Goal: Transaction & Acquisition: Book appointment/travel/reservation

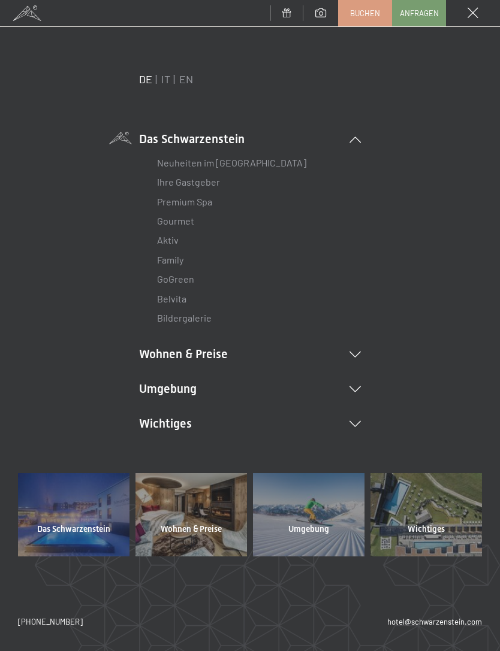
click at [166, 78] on link "IT" at bounding box center [165, 78] width 9 height 13
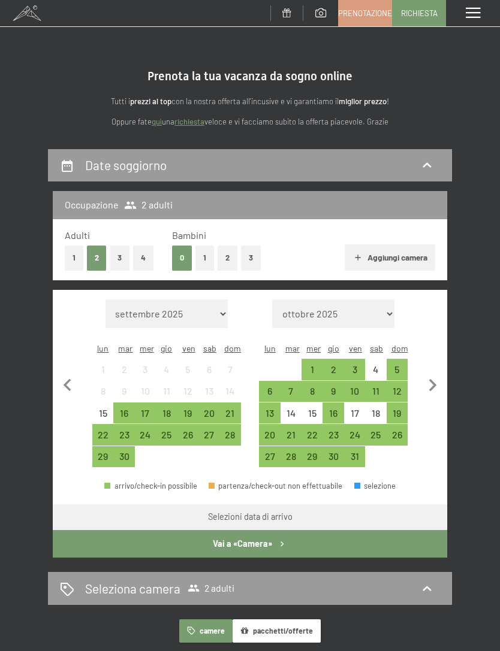
click at [357, 365] on div "3" at bounding box center [354, 374] width 19 height 19
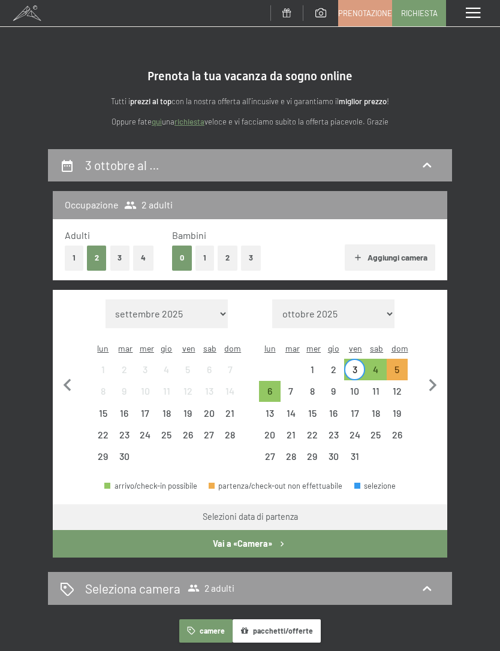
click at [406, 359] on div "5" at bounding box center [396, 369] width 21 height 21
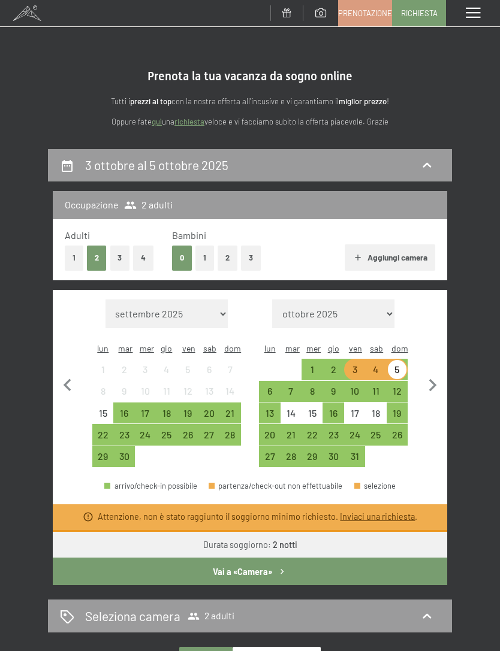
click at [403, 365] on div "5" at bounding box center [397, 374] width 19 height 19
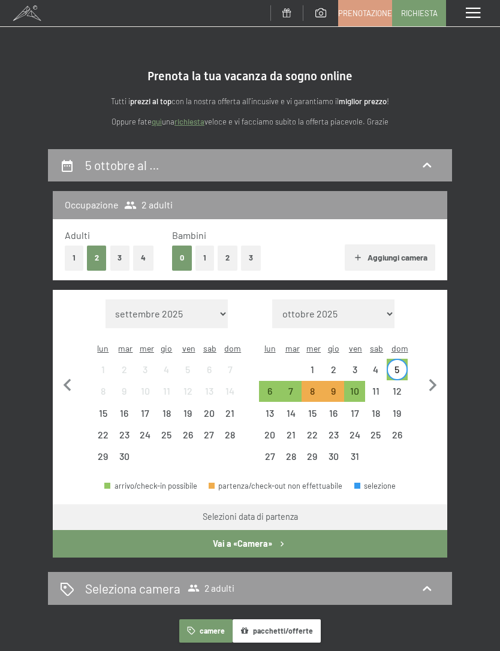
click at [297, 386] on div "7" at bounding box center [291, 395] width 19 height 19
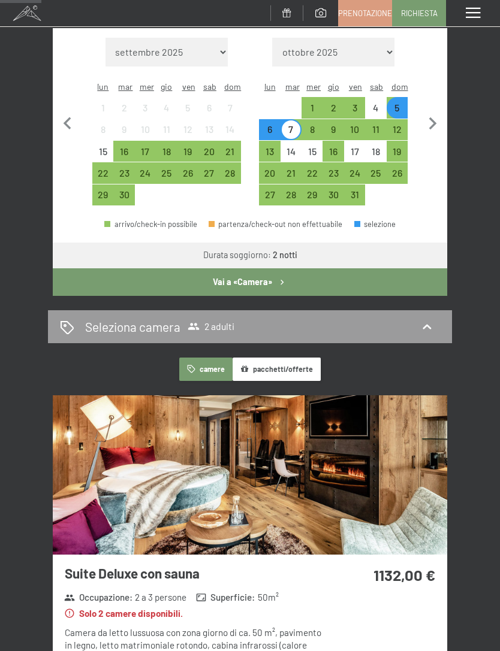
scroll to position [240, 0]
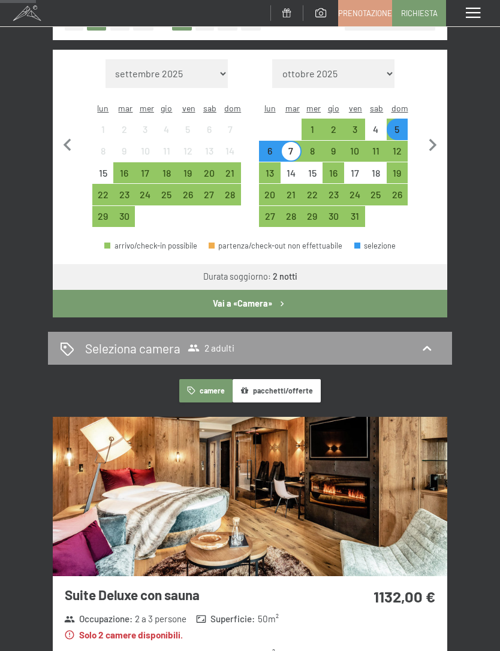
click at [359, 126] on div "3" at bounding box center [354, 134] width 19 height 19
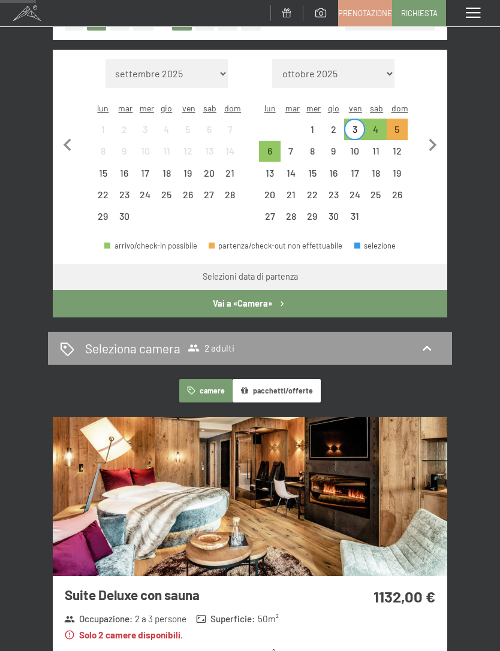
click at [274, 146] on div "6" at bounding box center [269, 155] width 19 height 19
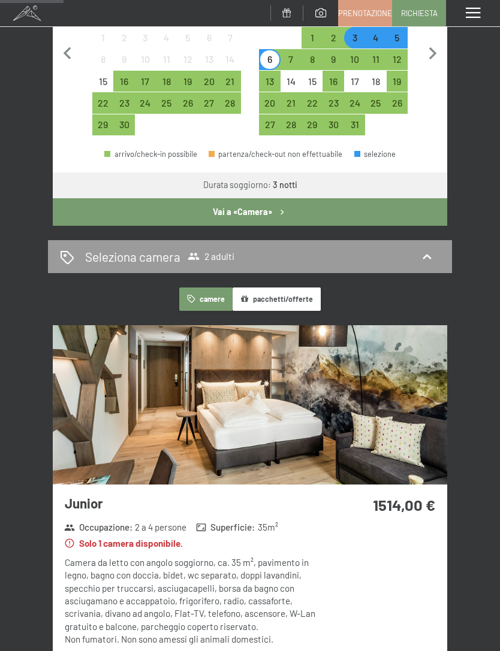
scroll to position [232, 0]
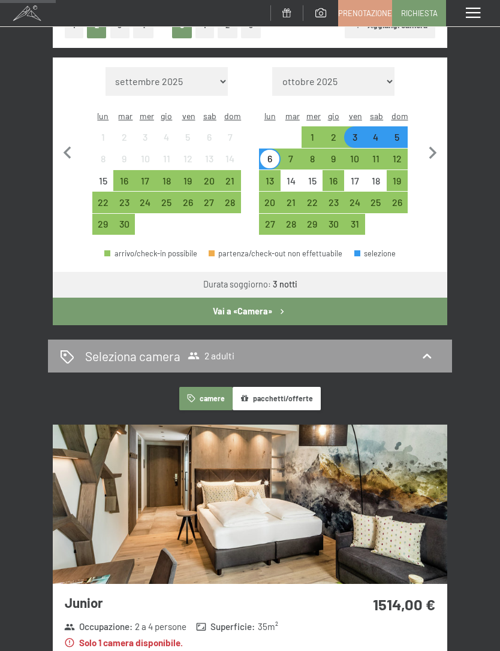
click at [380, 132] on div "4" at bounding box center [375, 141] width 19 height 19
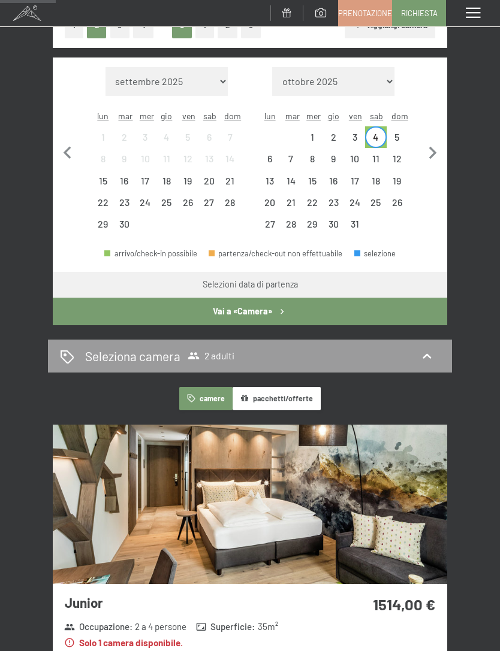
click at [267, 154] on div "6" at bounding box center [269, 163] width 19 height 19
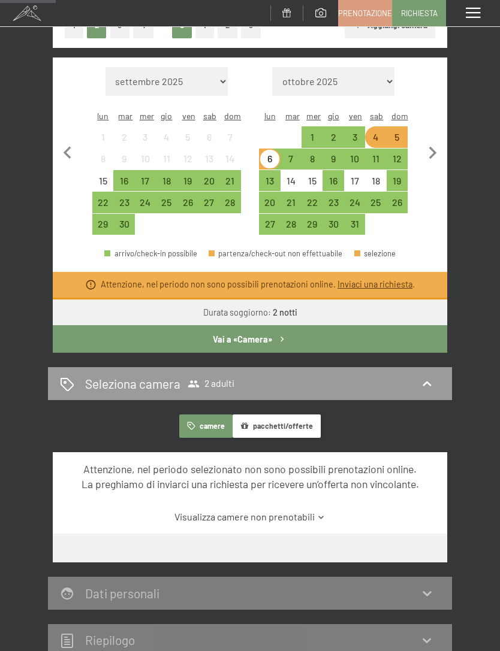
click at [370, 132] on div "4" at bounding box center [375, 141] width 19 height 19
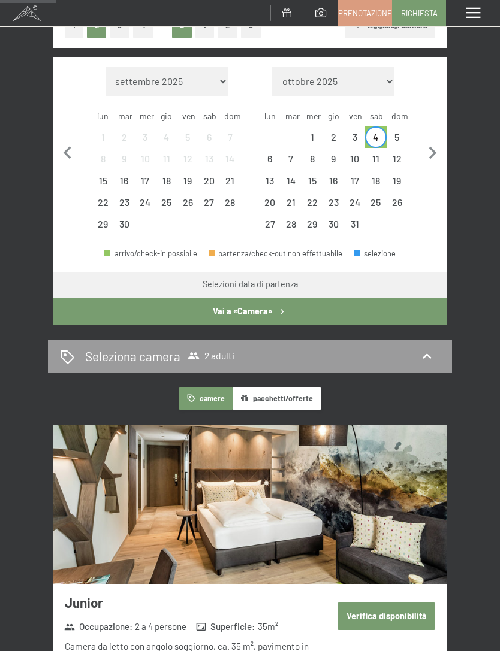
click at [289, 154] on div "7" at bounding box center [291, 163] width 19 height 19
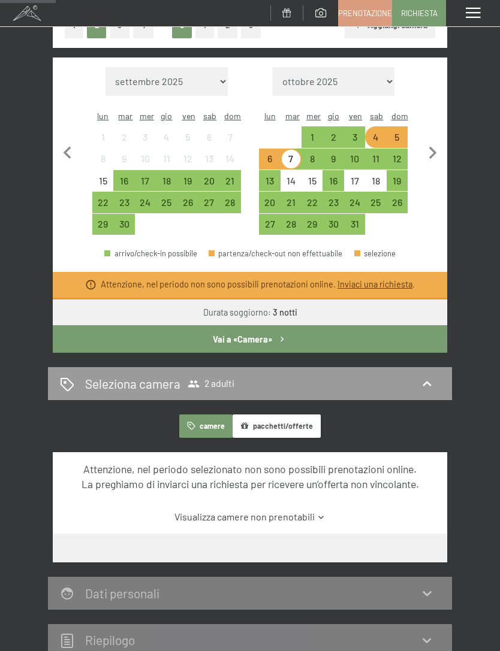
click at [394, 132] on div "5" at bounding box center [397, 141] width 19 height 19
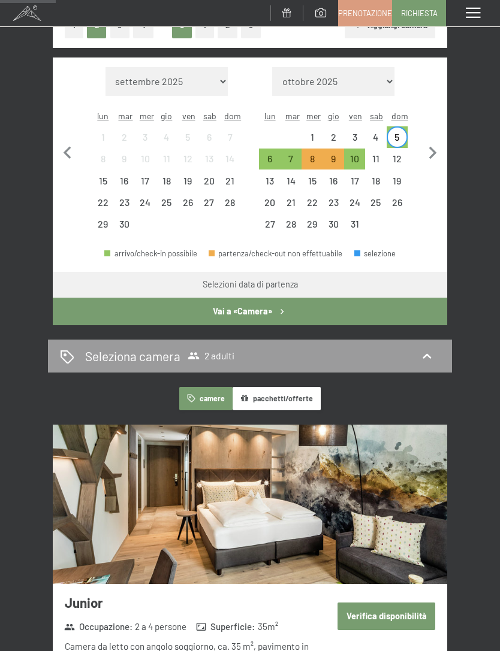
click at [290, 154] on div "7" at bounding box center [291, 163] width 19 height 19
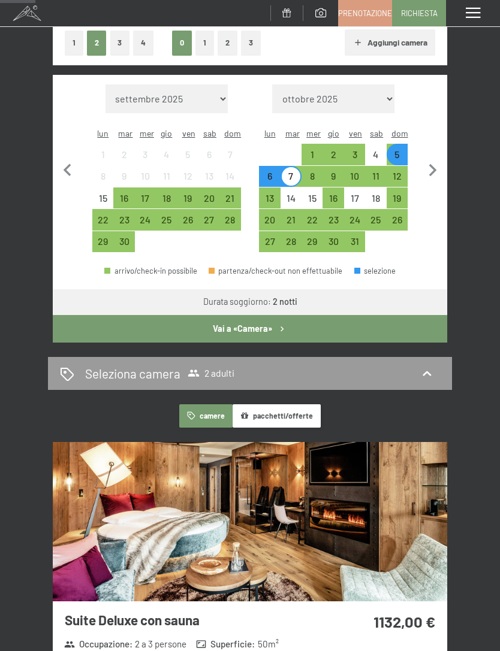
scroll to position [212, 0]
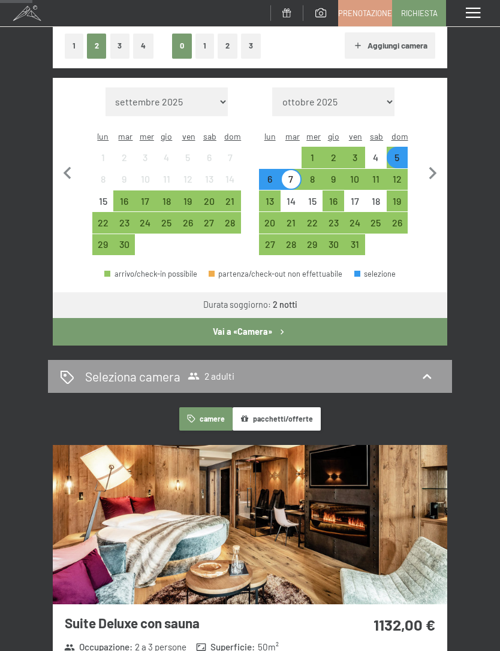
click at [355, 153] on div "3" at bounding box center [354, 162] width 19 height 19
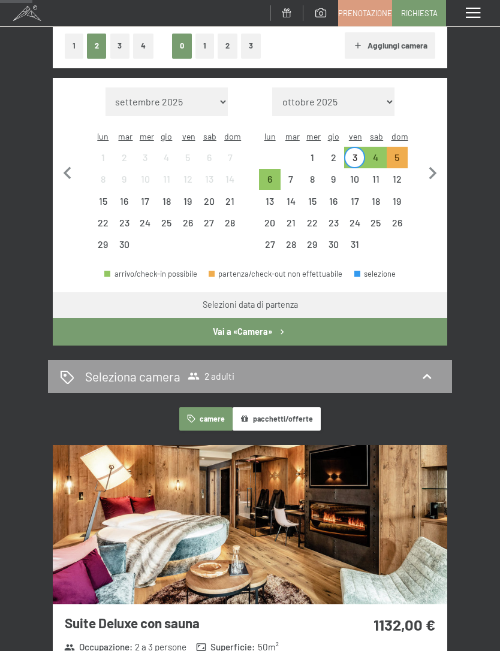
click at [401, 153] on div "5" at bounding box center [397, 162] width 19 height 19
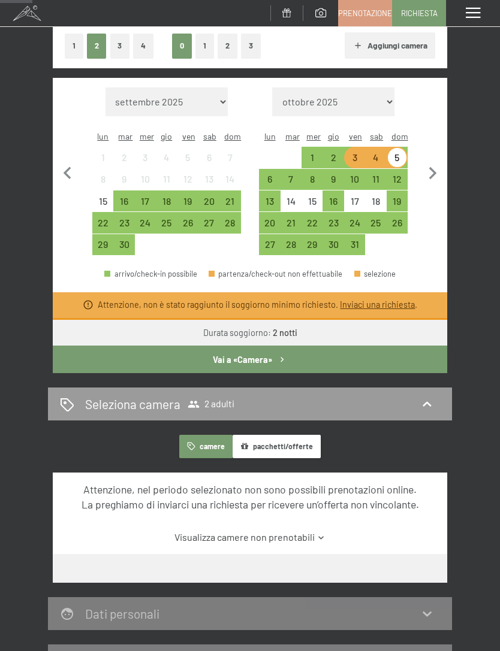
click at [352, 153] on div "3" at bounding box center [354, 162] width 19 height 19
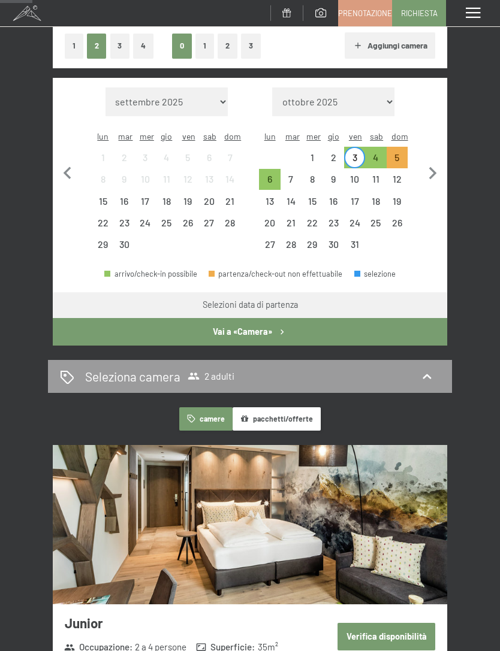
click at [375, 153] on div "4" at bounding box center [375, 162] width 19 height 19
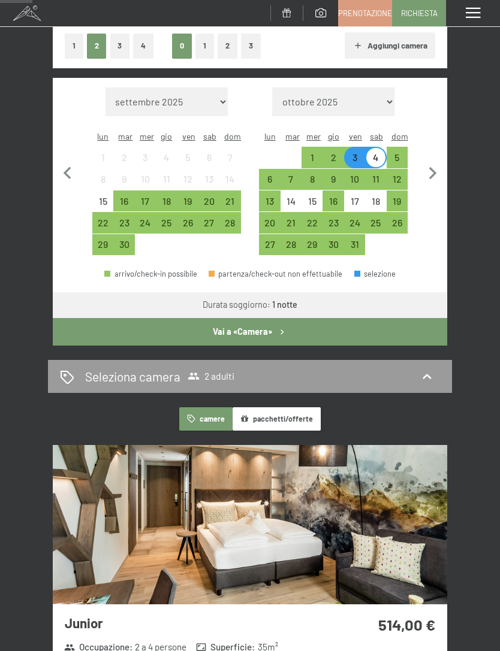
click at [375, 153] on div "4" at bounding box center [375, 162] width 19 height 19
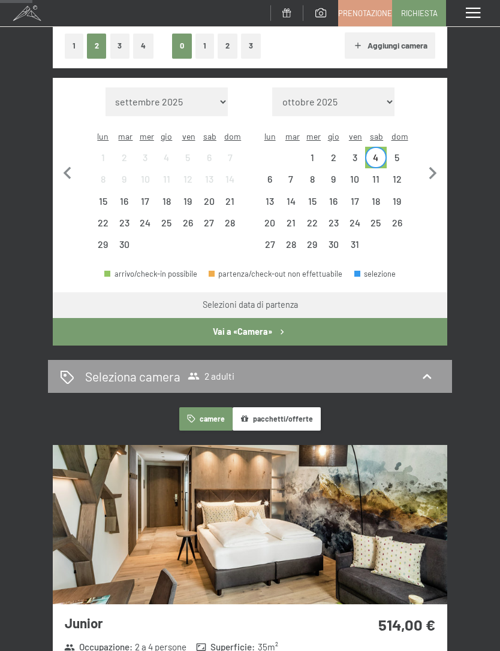
click at [403, 153] on div "5" at bounding box center [397, 162] width 19 height 19
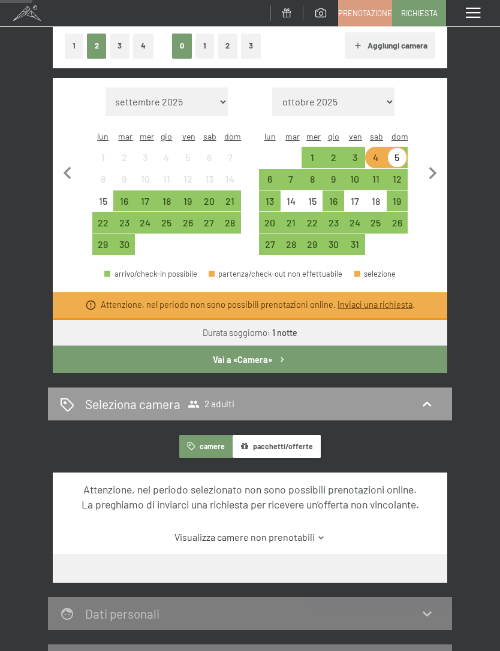
click at [401, 153] on div "5" at bounding box center [397, 162] width 19 height 19
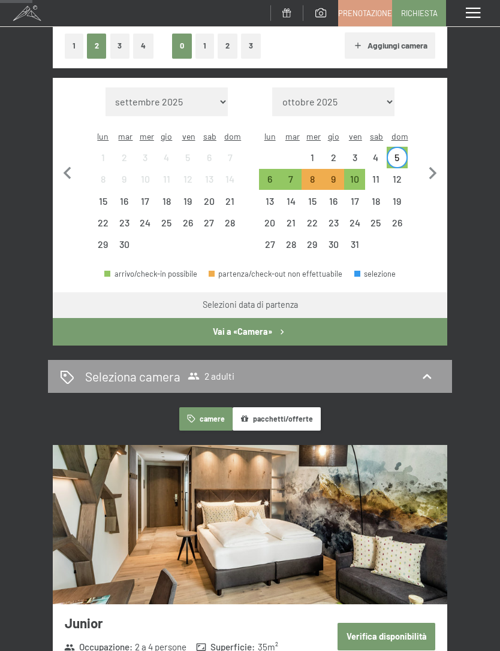
click at [290, 174] on div "7" at bounding box center [291, 183] width 19 height 19
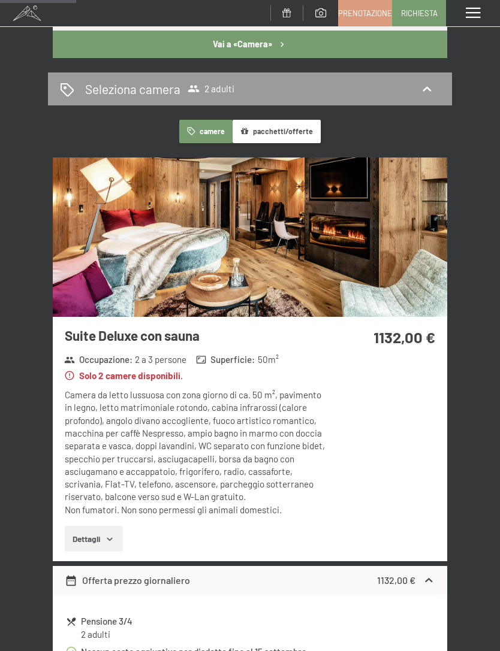
scroll to position [494, 0]
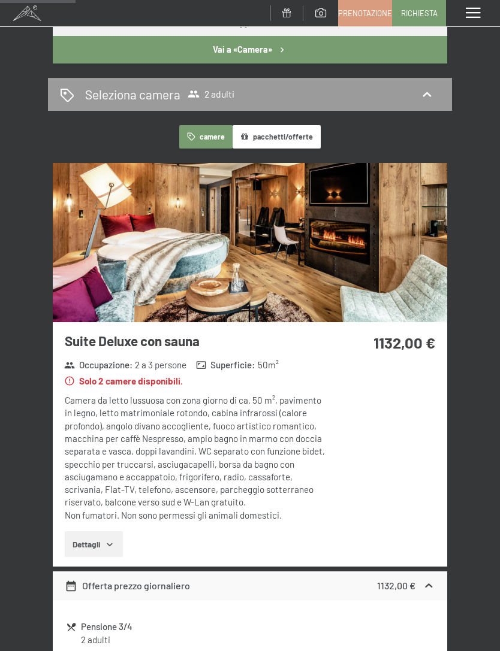
click at [289, 125] on button "pacchetti/offerte" at bounding box center [276, 136] width 88 height 23
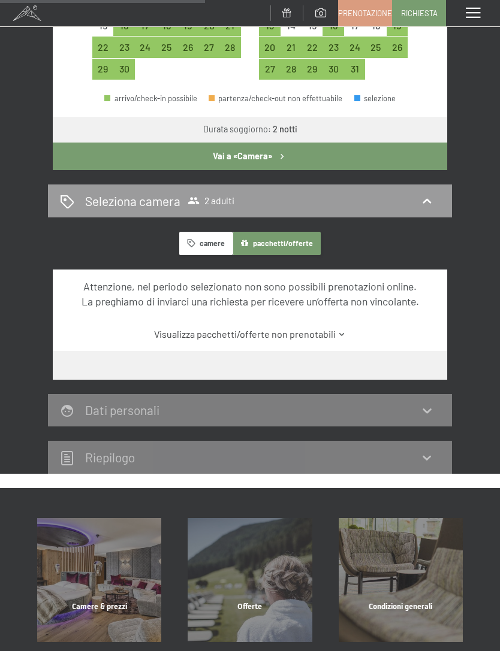
scroll to position [388, 0]
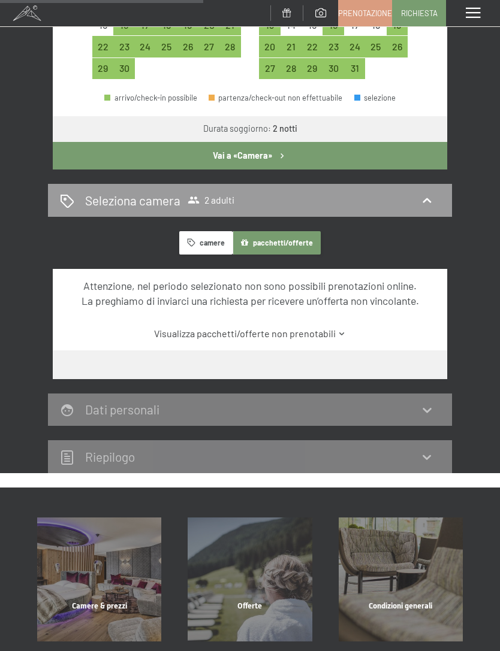
click at [469, 17] on span at bounding box center [472, 13] width 14 height 11
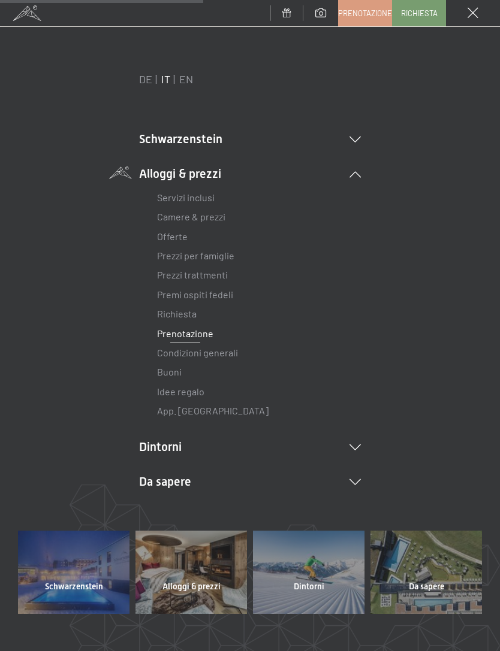
click at [182, 236] on link "Offerte" at bounding box center [172, 236] width 31 height 11
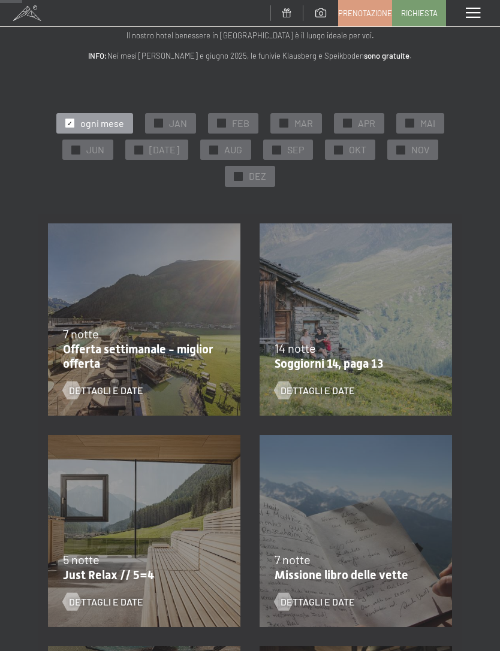
scroll to position [44, 0]
click at [338, 146] on div "✓ OKT" at bounding box center [350, 150] width 50 height 20
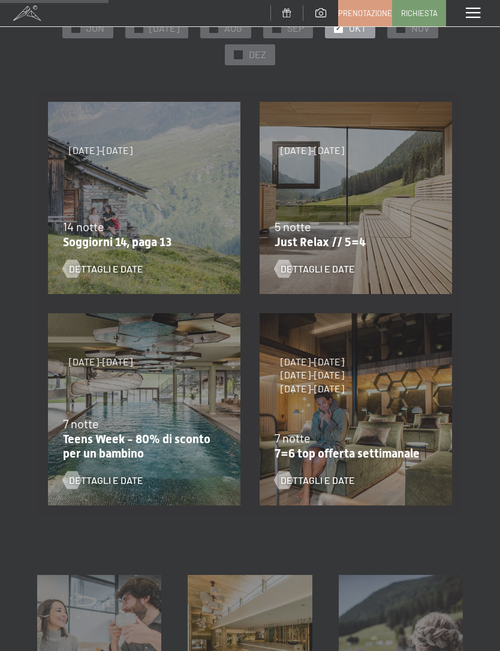
scroll to position [166, 0]
click at [404, 204] on div "7/9/2025-3/10/2025 21/12/2025-26/12/2025 11/1/2026-23/1/2026 8/3/2026-27/3/2026…" at bounding box center [355, 198] width 211 height 211
click at [318, 268] on span "Dettagli e Date" at bounding box center [317, 269] width 74 height 13
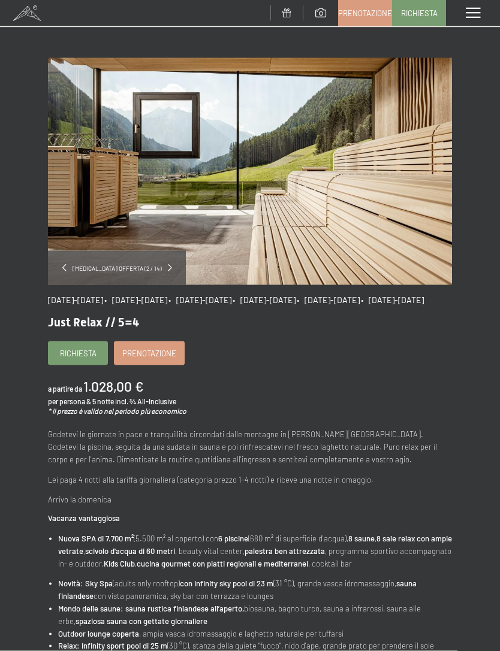
scroll to position [48, 0]
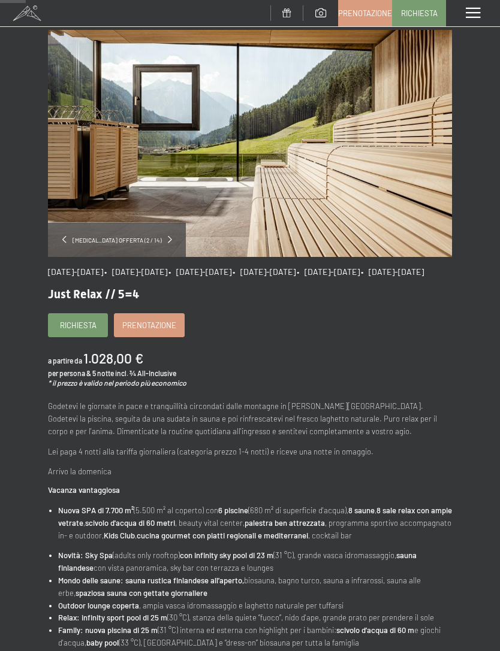
click at [177, 332] on link "Prenotazione" at bounding box center [148, 325] width 69 height 23
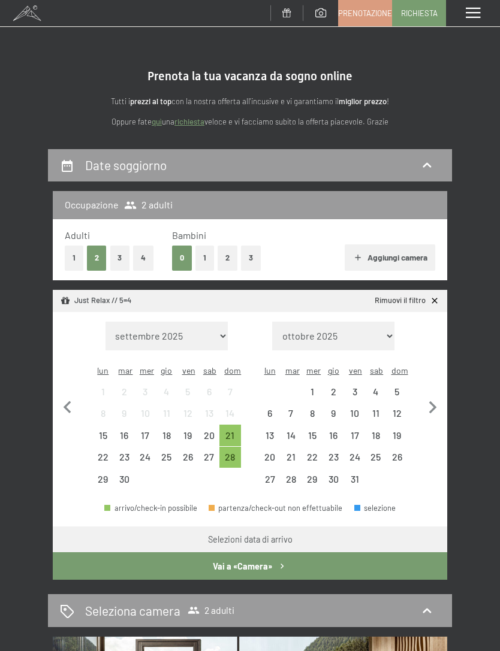
click at [362, 381] on div "3" at bounding box center [354, 391] width 21 height 21
click at [338, 382] on div "2" at bounding box center [333, 391] width 19 height 19
click at [297, 409] on div "7" at bounding box center [291, 418] width 19 height 19
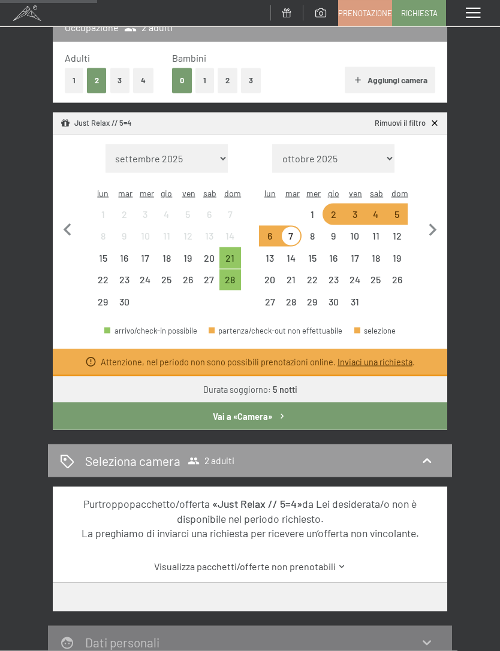
scroll to position [188, 0]
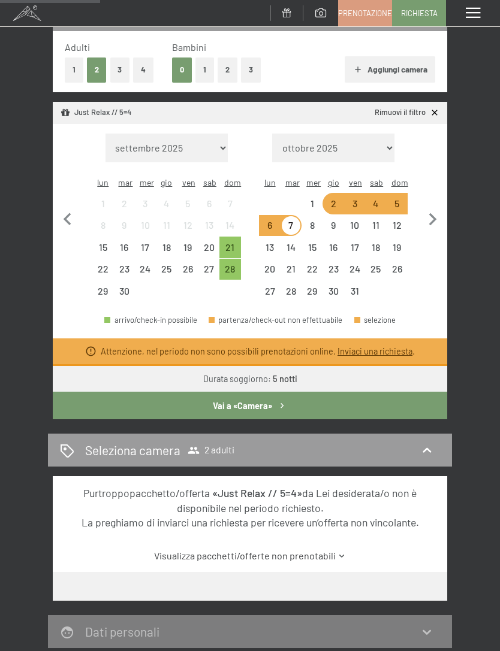
click at [360, 199] on div "3" at bounding box center [354, 208] width 19 height 19
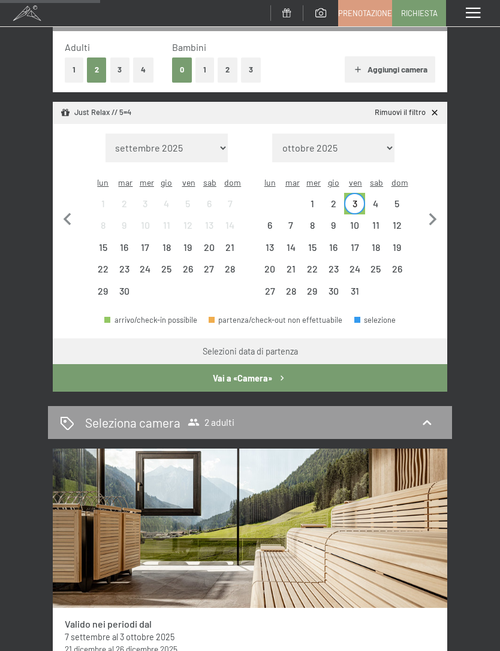
click at [310, 220] on div "8" at bounding box center [312, 229] width 19 height 19
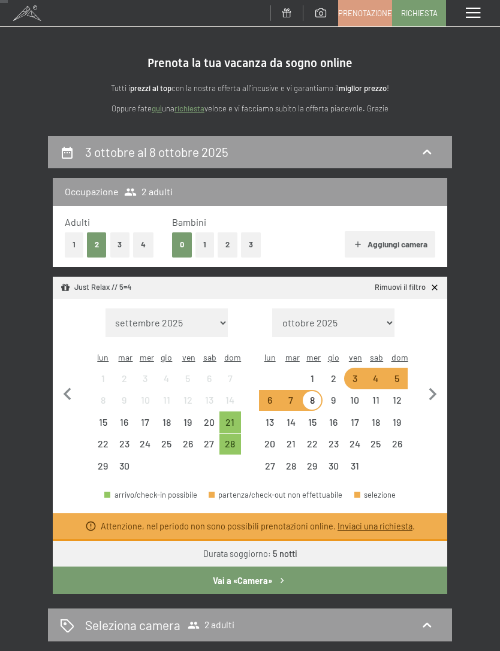
scroll to position [0, 0]
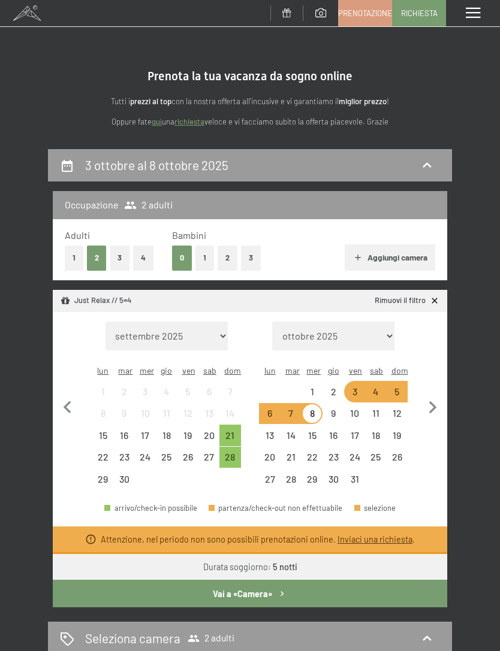
click at [406, 381] on div "5" at bounding box center [396, 391] width 21 height 21
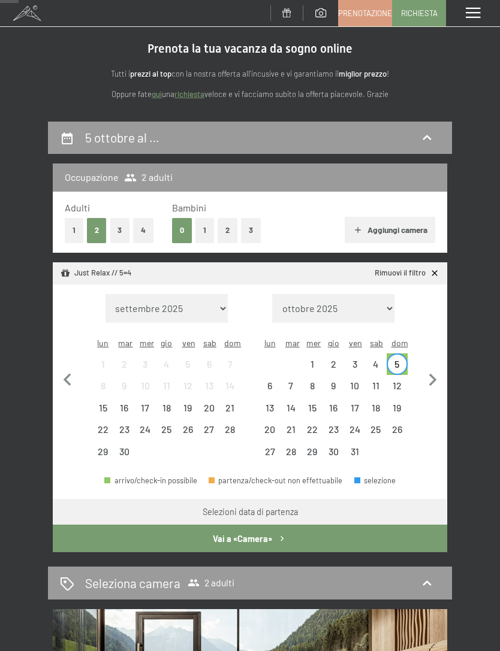
scroll to position [27, 0]
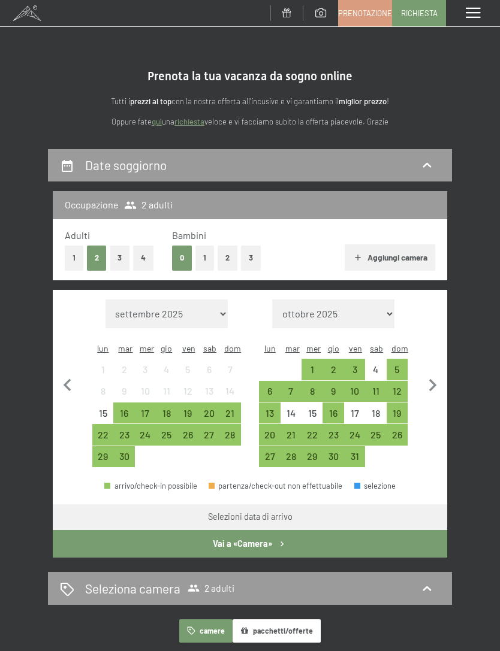
click at [429, 380] on icon "button" at bounding box center [432, 385] width 25 height 25
select select "2025-10-01"
select select "2025-11-01"
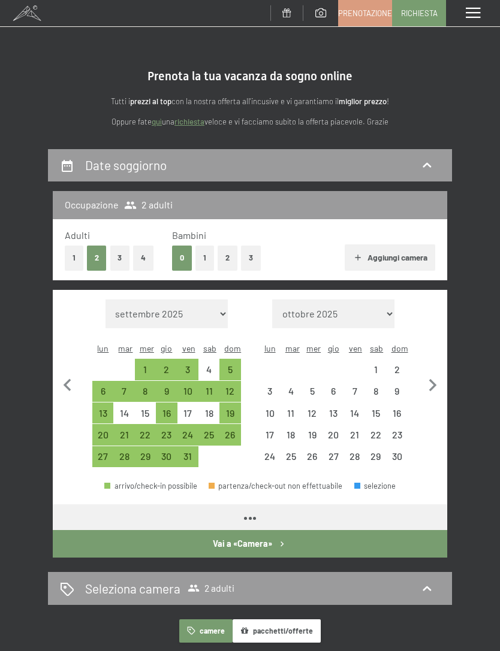
select select "2025-10-01"
select select "2025-11-01"
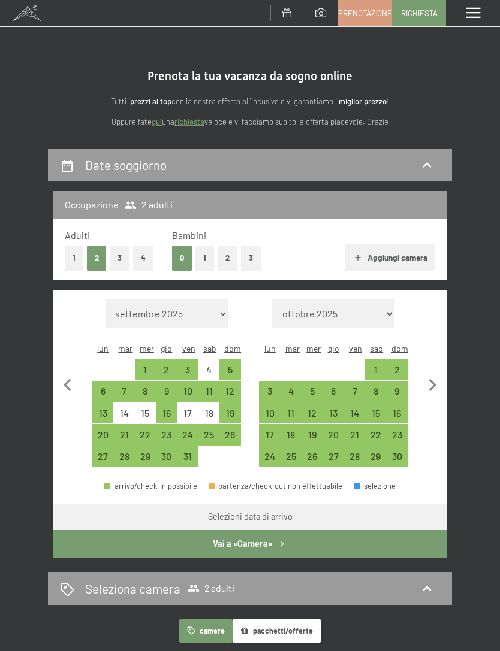
click at [432, 379] on icon "button" at bounding box center [433, 385] width 8 height 13
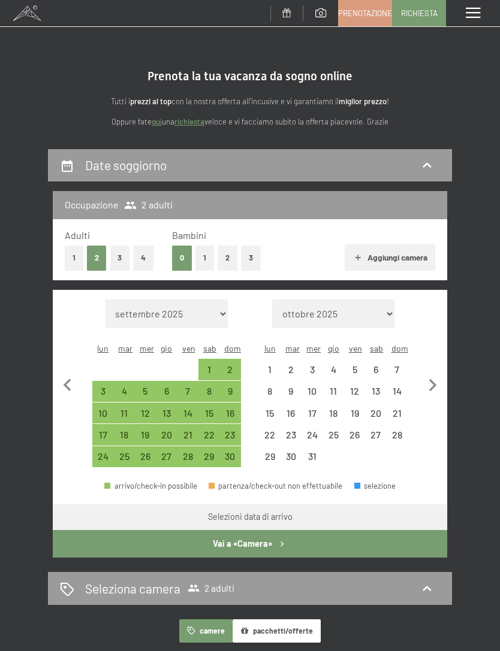
select select "2025-11-01"
select select "2025-12-01"
select select "2025-11-01"
select select "2025-12-01"
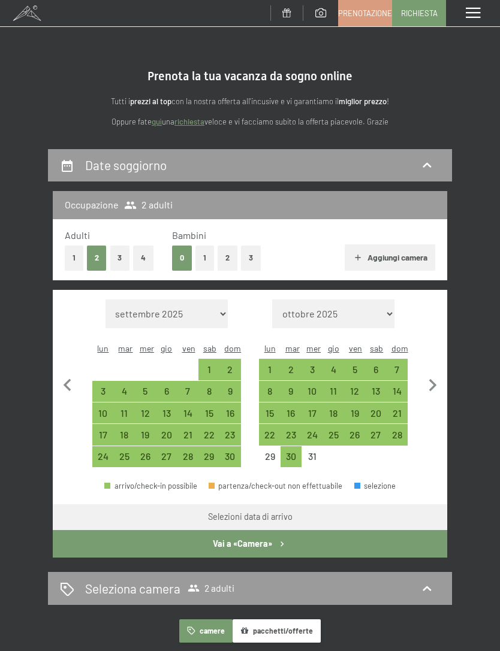
click at [434, 379] on icon "button" at bounding box center [433, 385] width 8 height 13
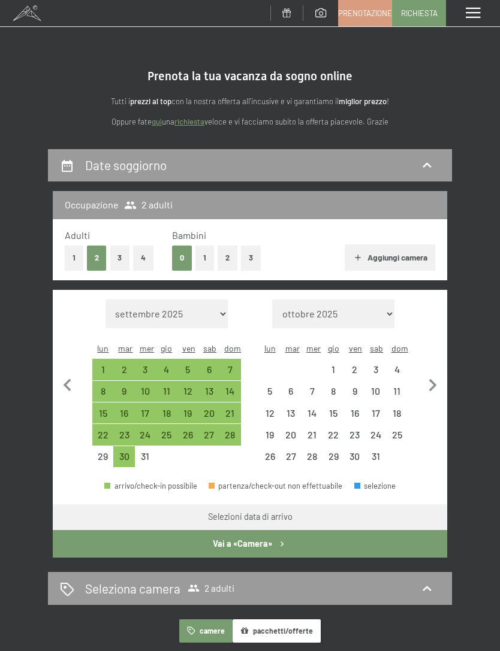
select select "2025-12-01"
select select "2026-01-01"
select select "2025-12-01"
select select "2026-01-01"
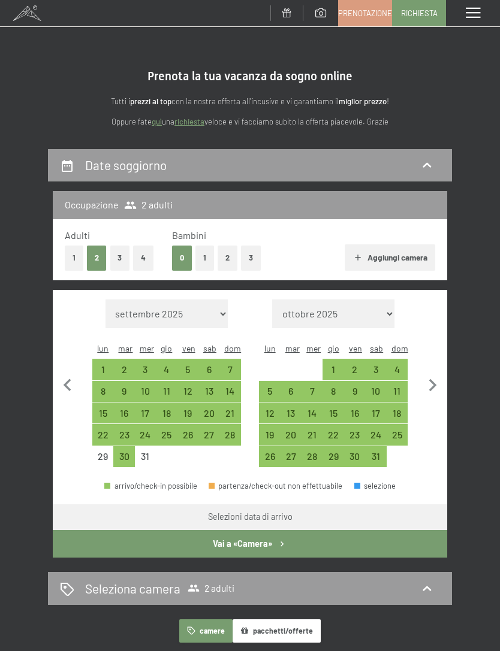
click at [56, 390] on button "button" at bounding box center [67, 384] width 25 height 168
select select "2025-11-01"
select select "2025-12-01"
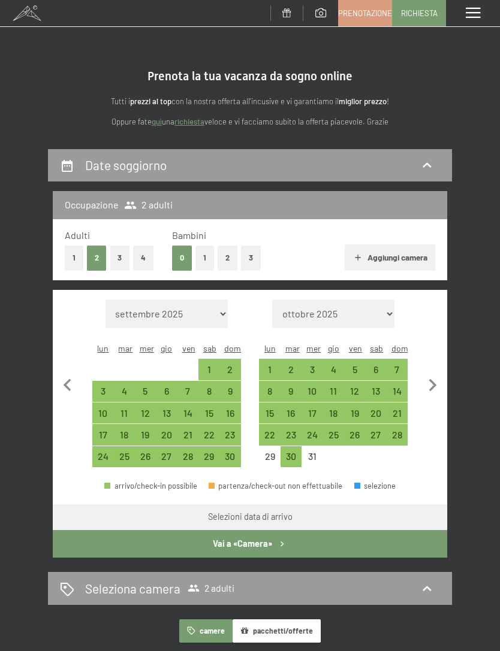
click at [292, 452] on div "30" at bounding box center [291, 461] width 19 height 19
select select "2025-11-01"
select select "2025-12-01"
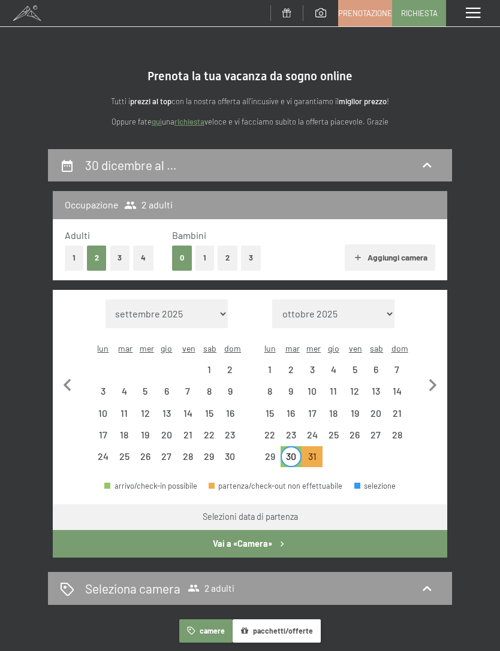
click at [431, 380] on icon "button" at bounding box center [432, 385] width 25 height 25
select select "2025-12-01"
select select "2026-01-01"
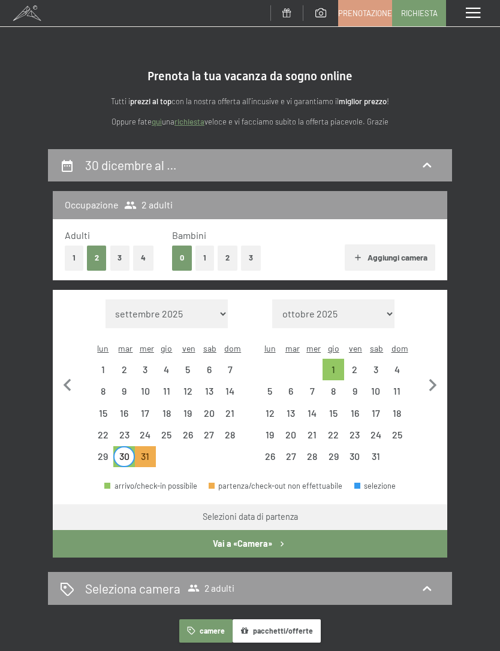
click at [334, 365] on div "1" at bounding box center [333, 374] width 19 height 19
select select "2025-12-01"
select select "2026-01-01"
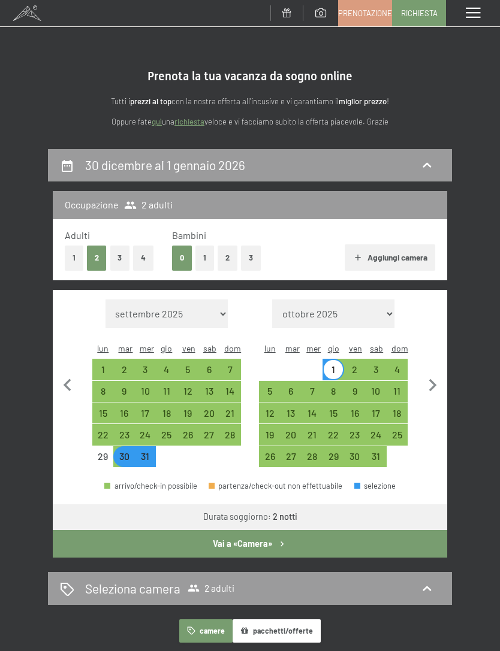
click at [359, 365] on div "2" at bounding box center [354, 374] width 19 height 19
select select "2025-12-01"
select select "2026-01-01"
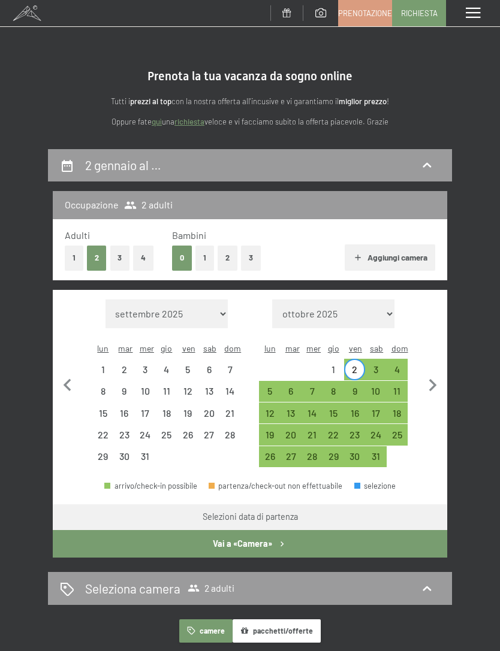
click at [125, 452] on div "30" at bounding box center [123, 461] width 19 height 19
select select "2025-12-01"
select select "2026-01-01"
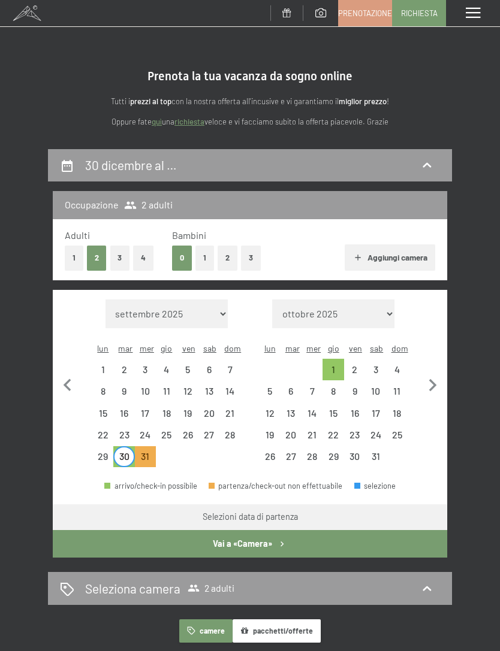
click at [362, 365] on div "2" at bounding box center [354, 374] width 19 height 19
select select "2025-12-01"
select select "2026-01-01"
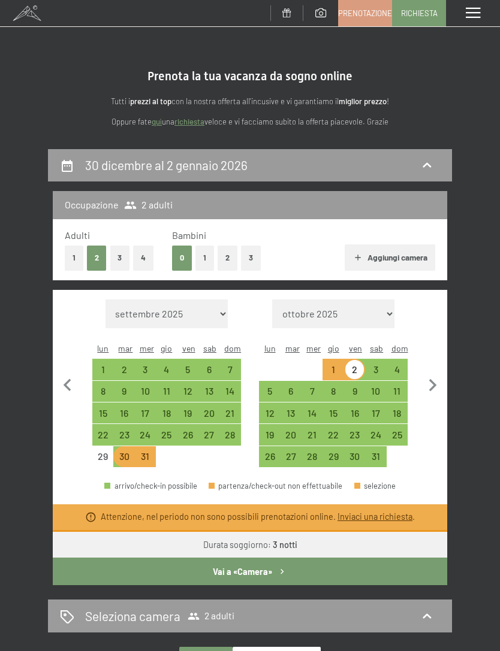
click at [129, 452] on div "30" at bounding box center [123, 461] width 19 height 19
select select "2025-12-01"
select select "2026-01-01"
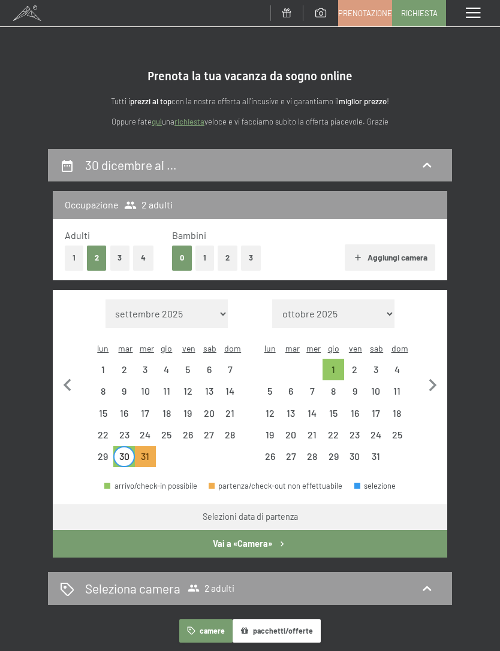
click at [396, 365] on div "4" at bounding box center [397, 374] width 19 height 19
select select "2025-12-01"
select select "2026-01-01"
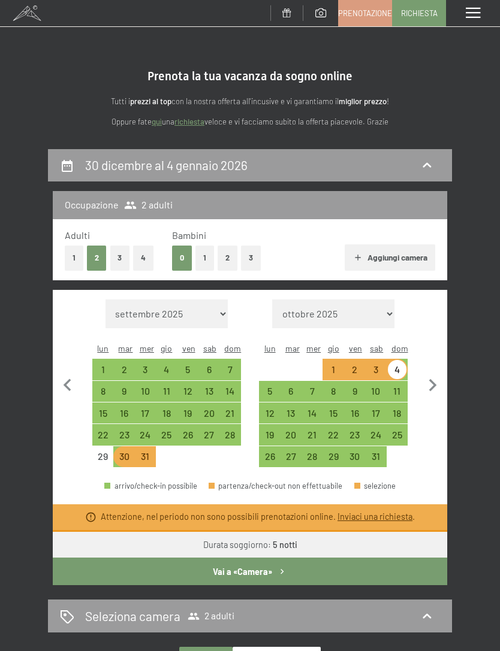
click at [120, 452] on div "30" at bounding box center [123, 461] width 19 height 19
select select "2025-12-01"
select select "2026-01-01"
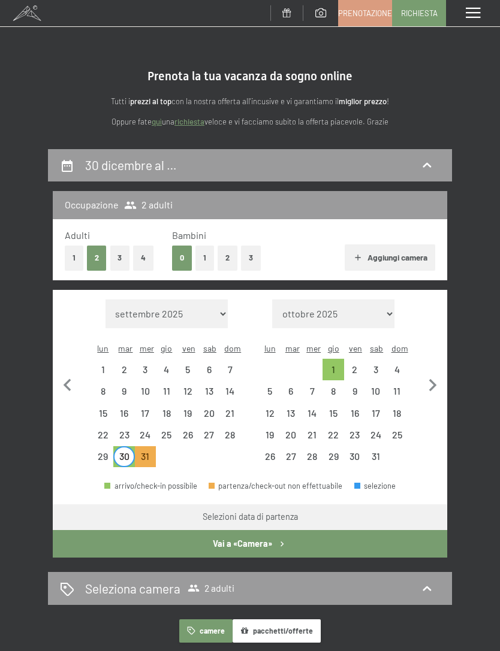
click at [377, 365] on div "3" at bounding box center [375, 374] width 19 height 19
select select "2025-12-01"
select select "2026-01-01"
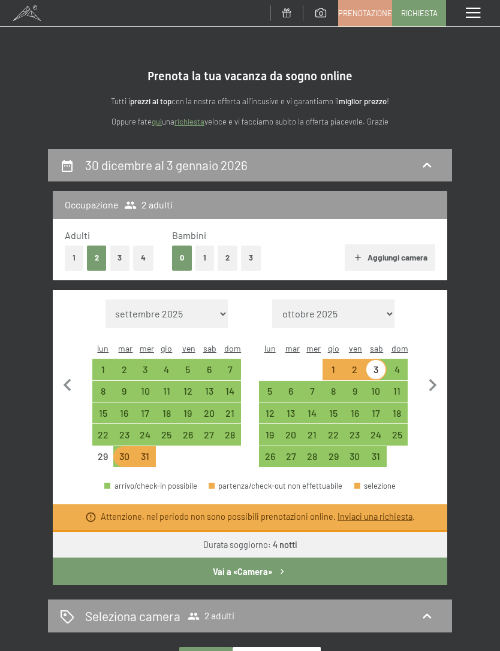
click at [125, 448] on div "30" at bounding box center [123, 457] width 19 height 19
select select "2025-12-01"
select select "2026-01-01"
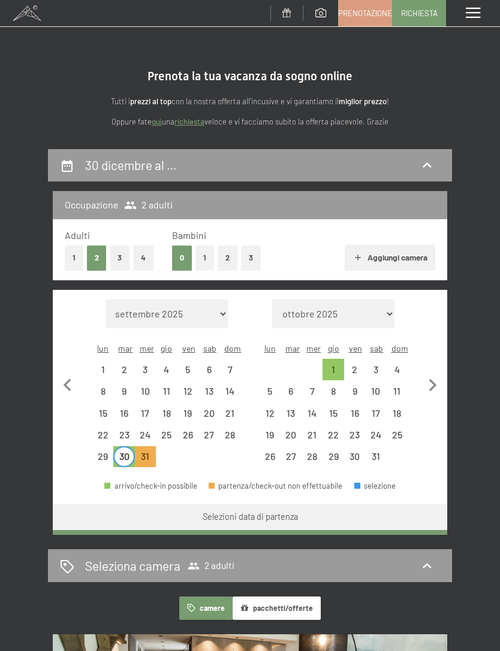
click at [271, 386] on div "5" at bounding box center [269, 395] width 19 height 19
select select "2025-12-01"
select select "2026-01-01"
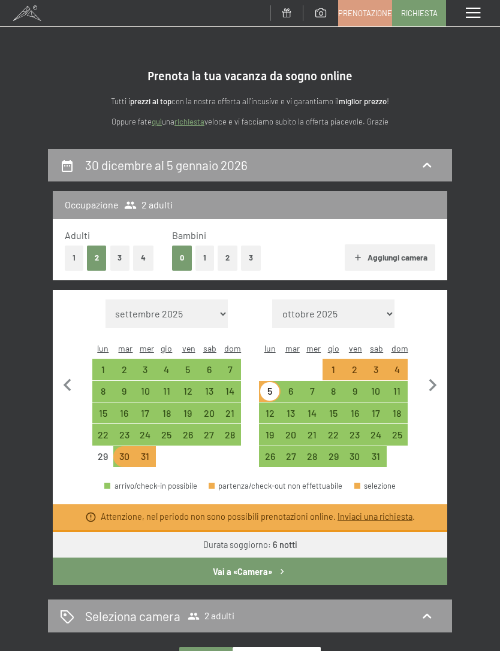
click at [122, 452] on div "30" at bounding box center [123, 461] width 19 height 19
select select "2025-12-01"
select select "2026-01-01"
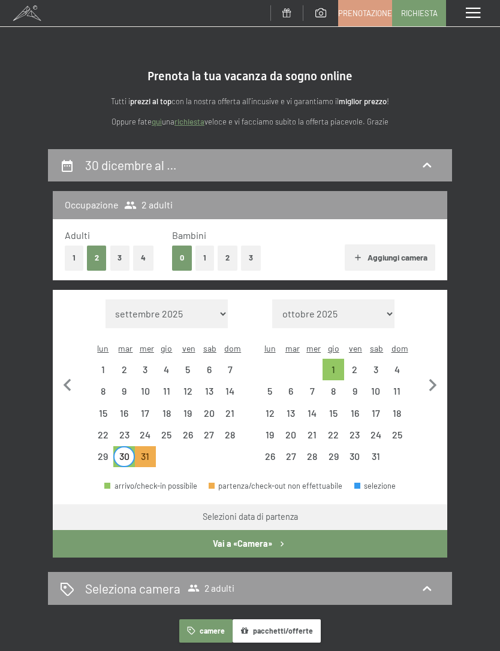
click at [343, 359] on div "1" at bounding box center [332, 369] width 21 height 21
select select "2025-12-01"
select select "2026-01-01"
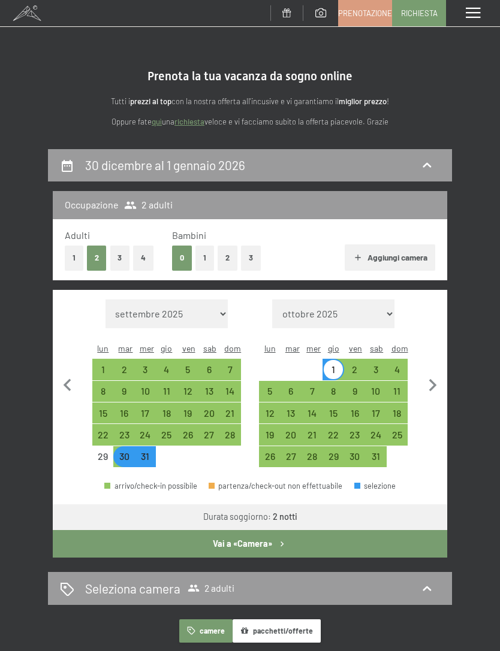
click at [344, 531] on button "Vai a «Camera»" at bounding box center [250, 544] width 394 height 28
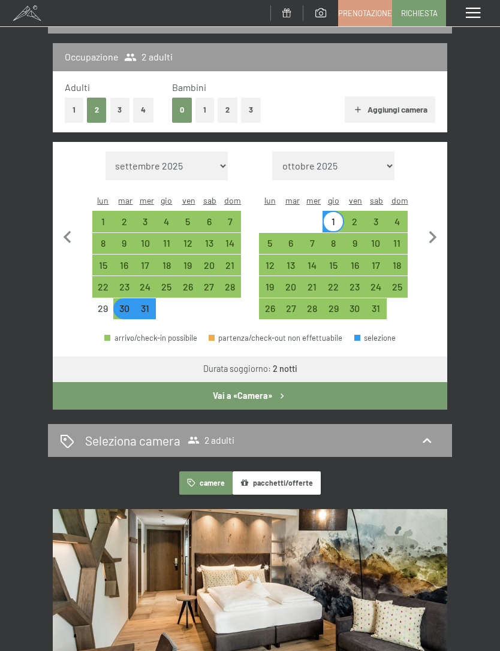
select select "2025-12-01"
select select "2026-01-01"
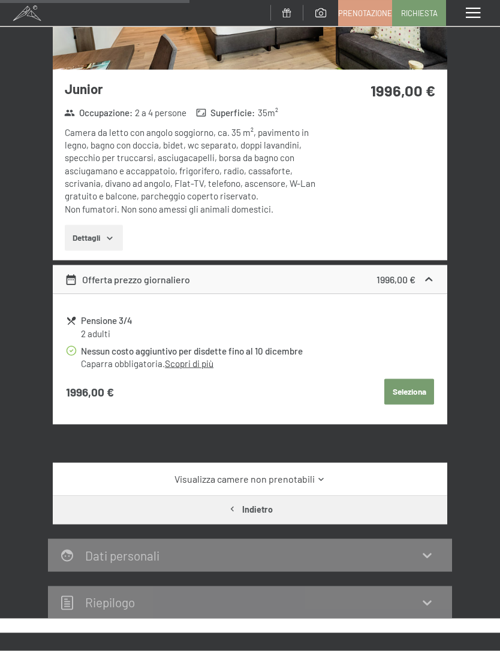
scroll to position [127, 0]
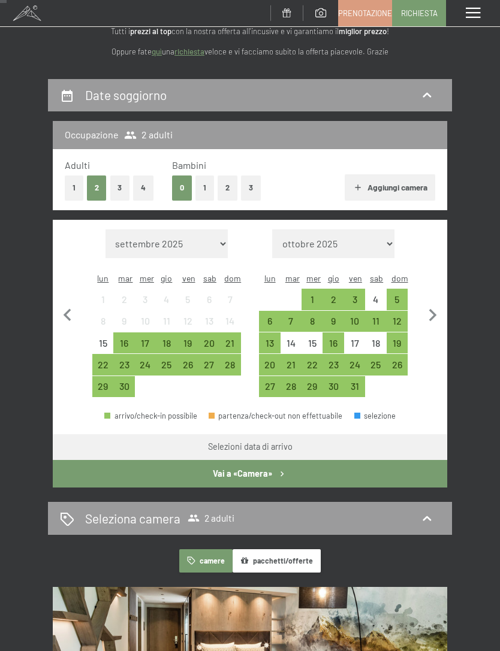
scroll to position [86, 0]
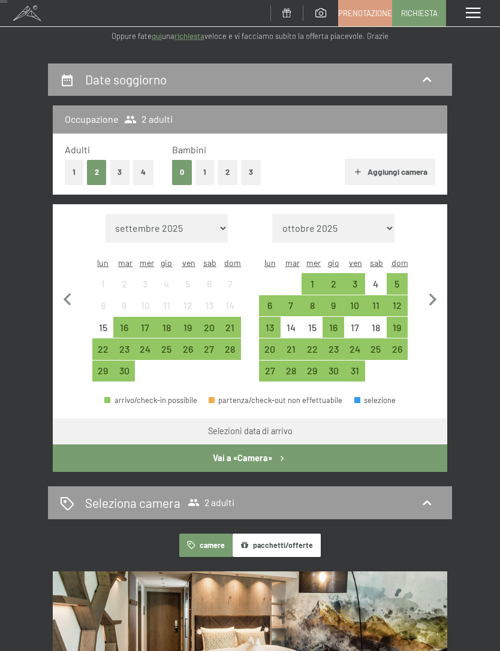
click at [352, 279] on div "3" at bounding box center [354, 288] width 19 height 19
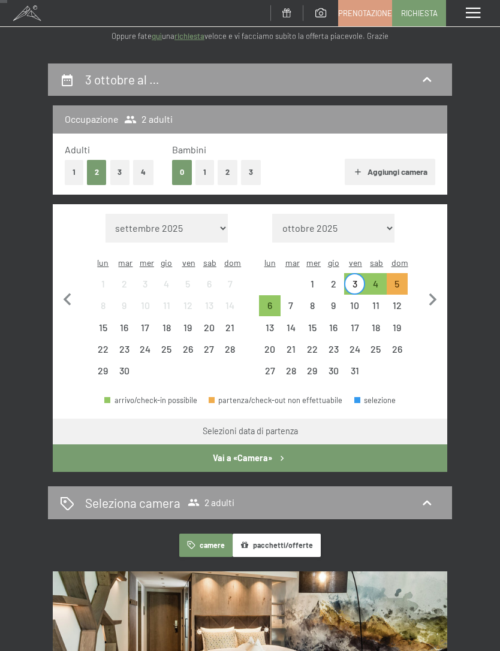
click at [403, 279] on div "5" at bounding box center [397, 288] width 19 height 19
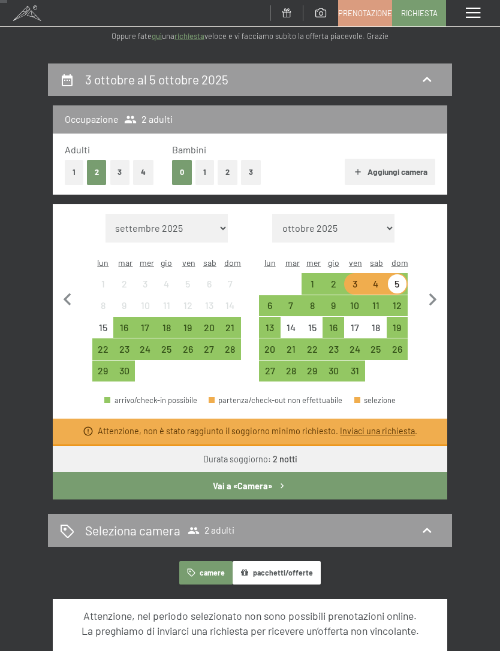
click at [379, 279] on div "4" at bounding box center [375, 288] width 19 height 19
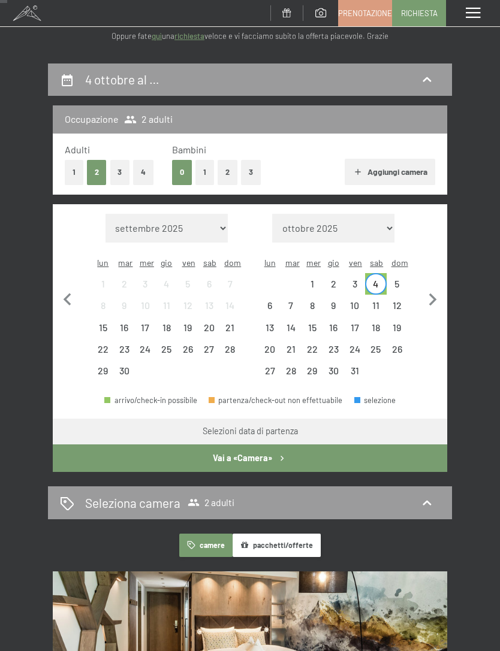
click at [267, 301] on div "6" at bounding box center [269, 310] width 19 height 19
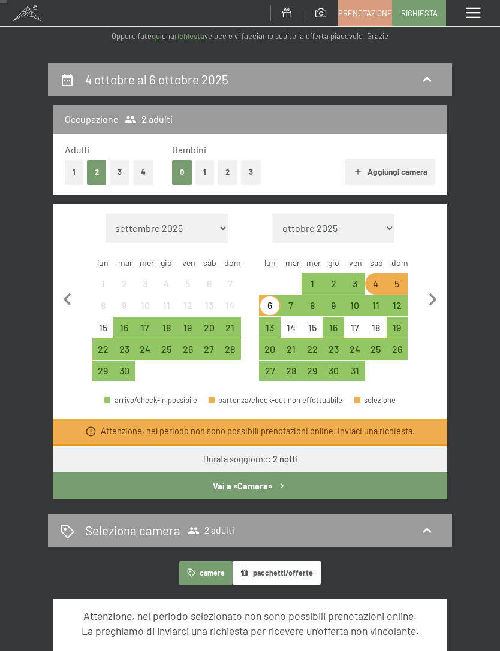
click at [407, 273] on div "5" at bounding box center [396, 283] width 21 height 21
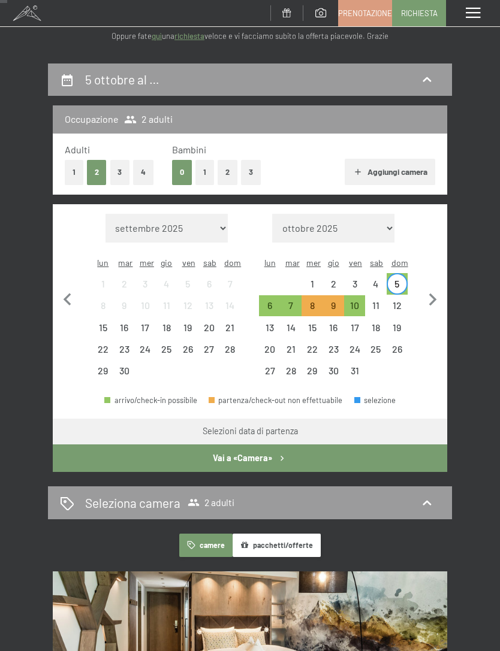
click at [291, 301] on div "7" at bounding box center [291, 310] width 19 height 19
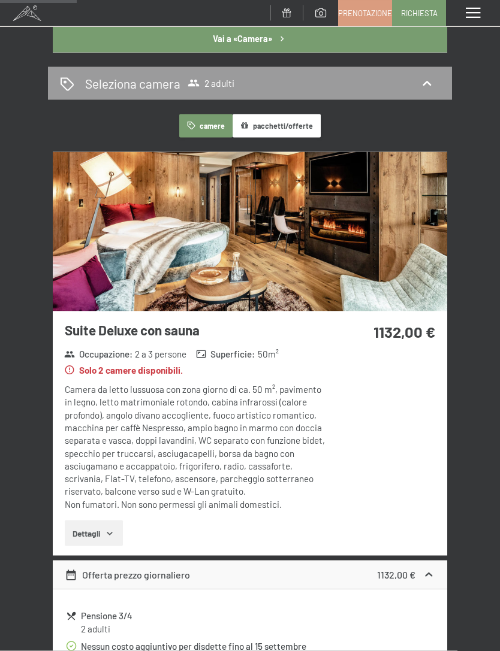
scroll to position [497, 0]
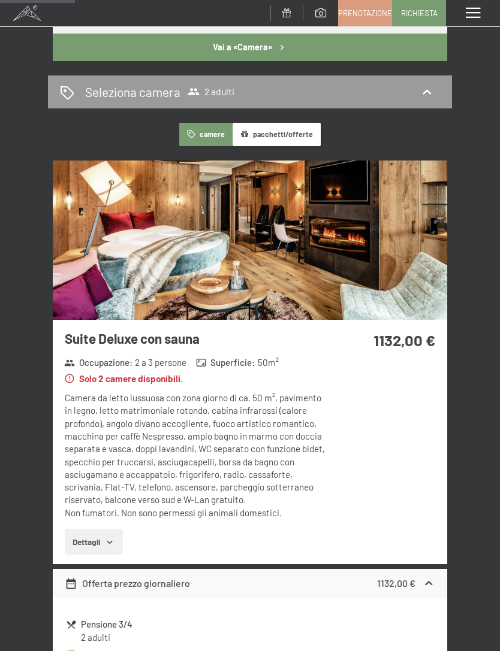
click at [386, 273] on img at bounding box center [250, 240] width 394 height 159
click at [486, 14] on div "Menu" at bounding box center [473, 13] width 54 height 26
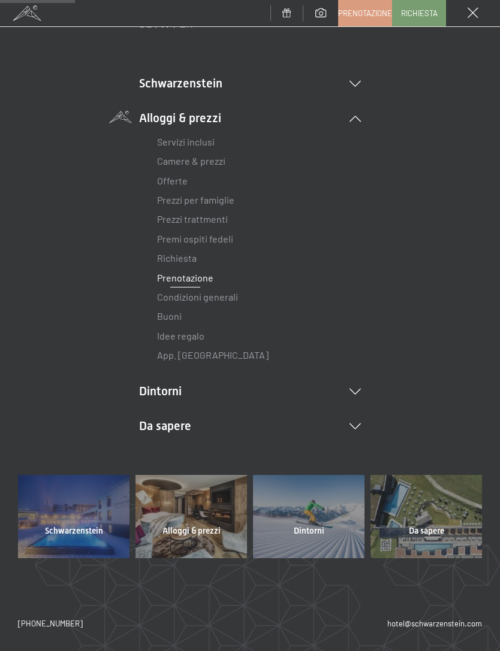
scroll to position [55, 0]
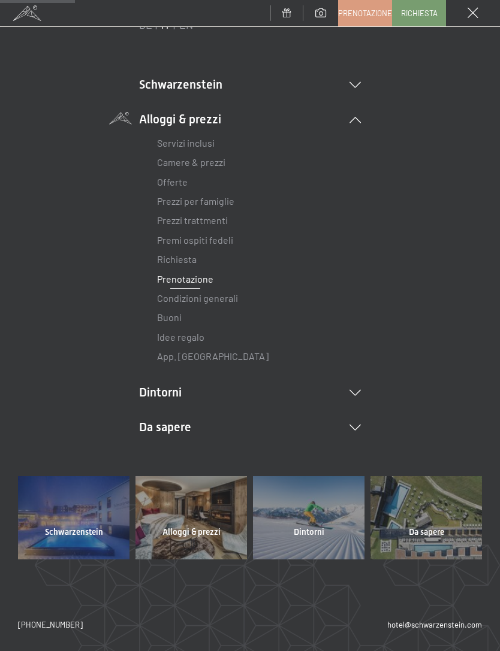
click at [466, 14] on div "Menu" at bounding box center [473, 13] width 54 height 26
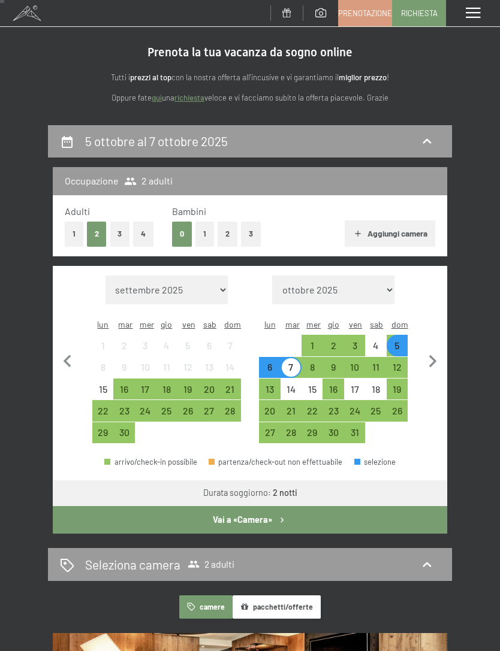
scroll to position [27, 0]
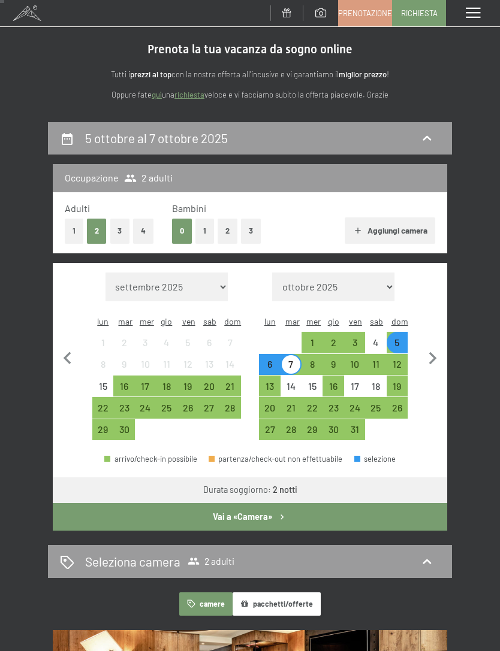
click at [360, 338] on div "3" at bounding box center [354, 347] width 19 height 19
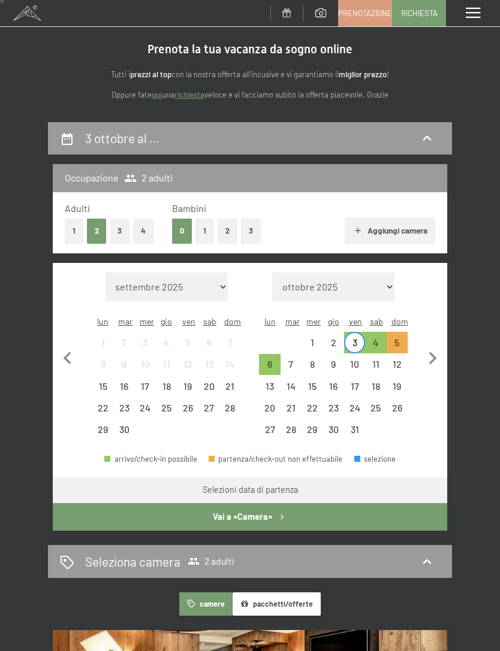
click at [275, 359] on div "6" at bounding box center [269, 368] width 19 height 19
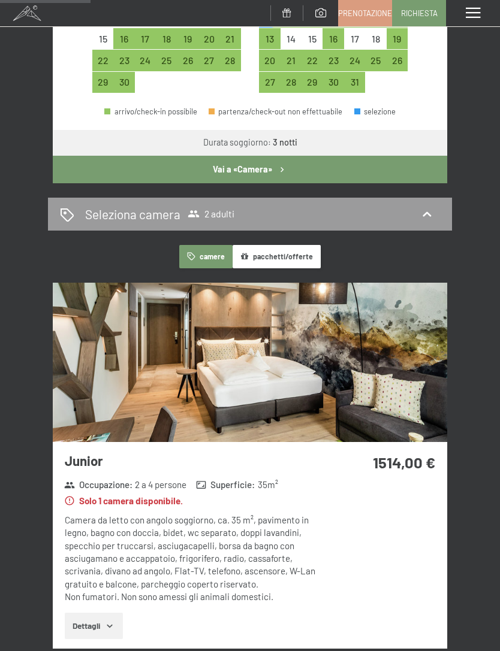
scroll to position [335, 0]
